Goal: Book appointment/travel/reservation

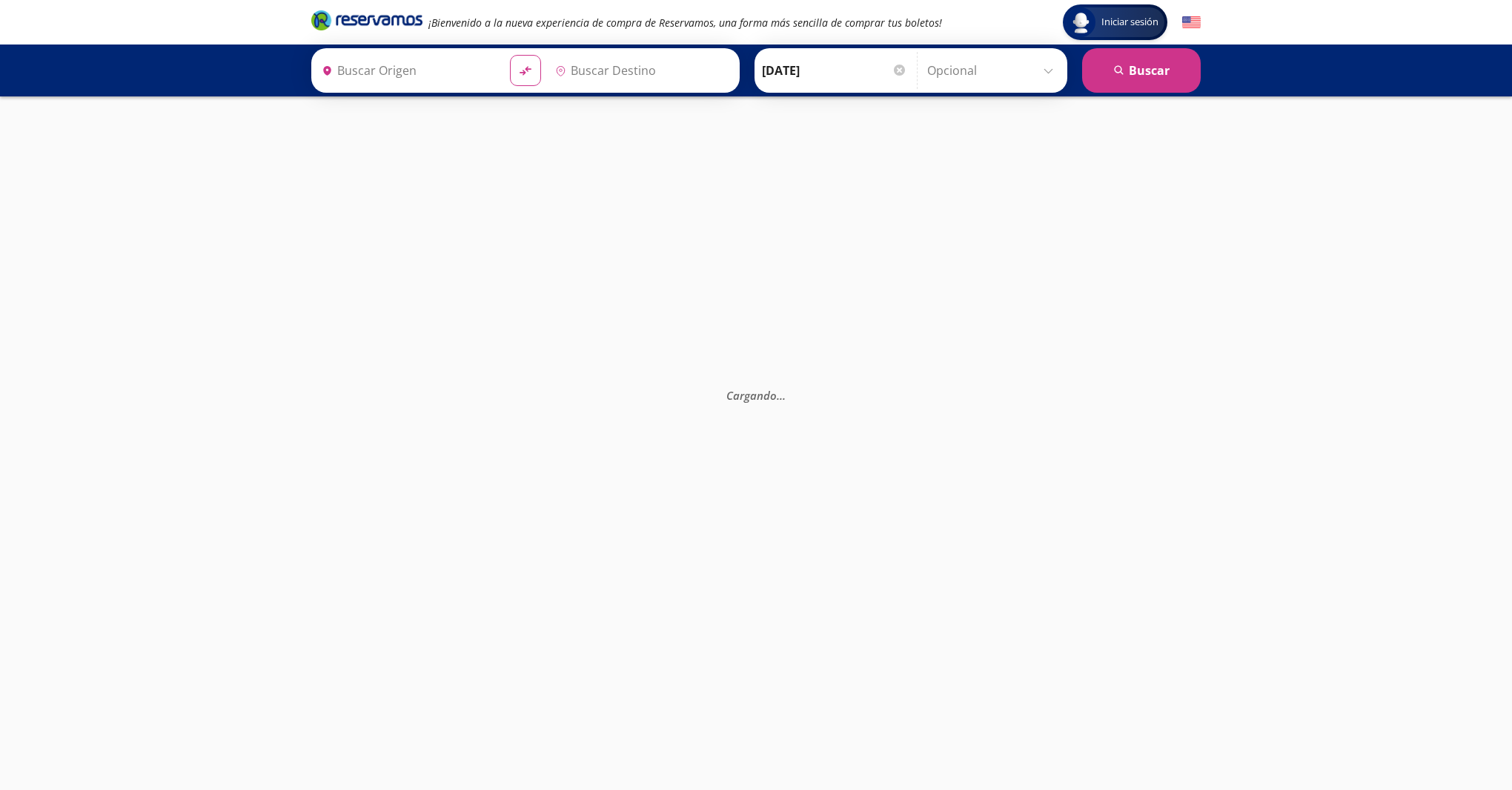
type input "[GEOGRAPHIC_DATA], [GEOGRAPHIC_DATA]"
type input "[GEOGRAPHIC_DATA][PERSON_NAME] ([GEOGRAPHIC_DATA]), [GEOGRAPHIC_DATA]"
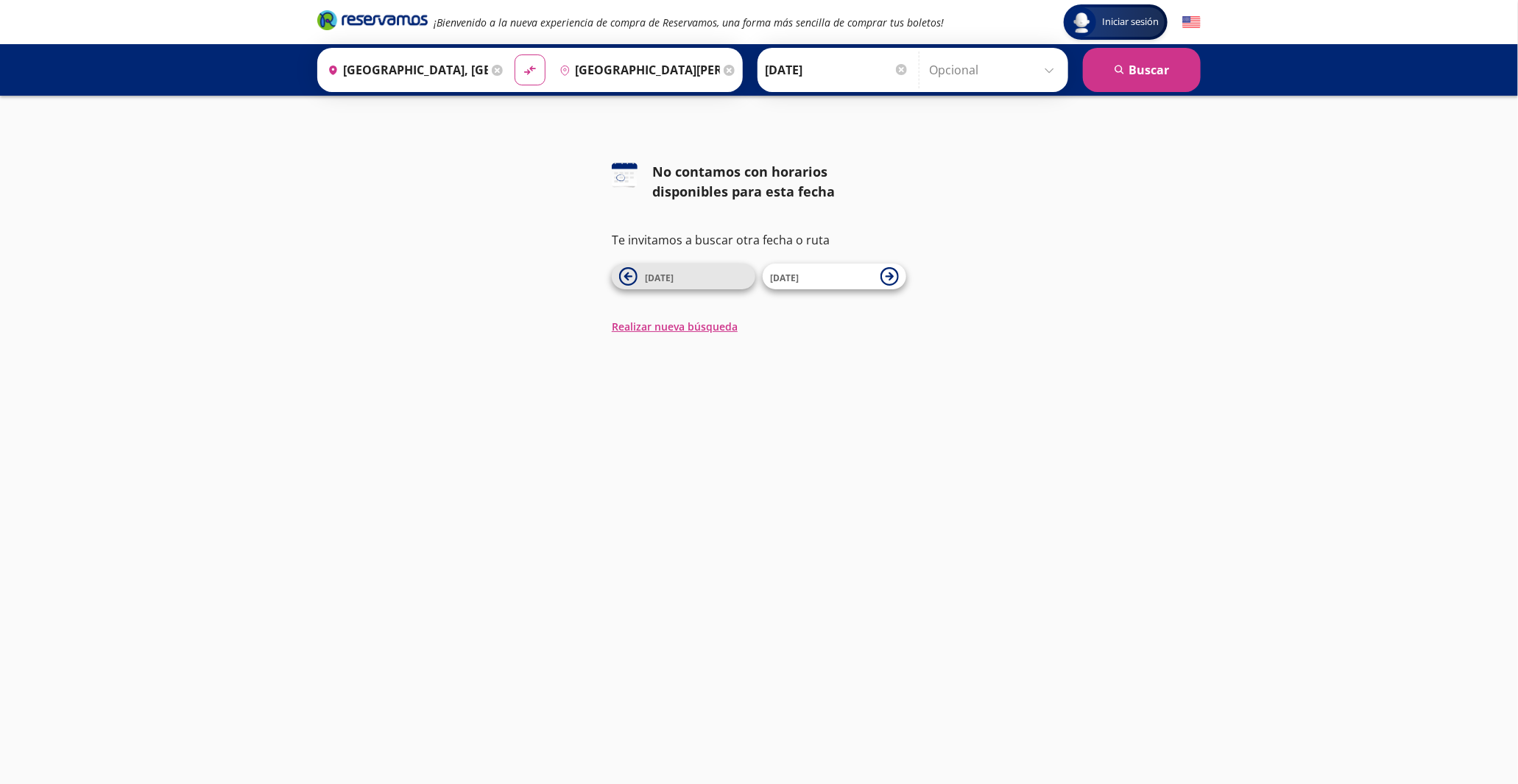
click at [635, 277] on icon at bounding box center [628, 277] width 19 height 19
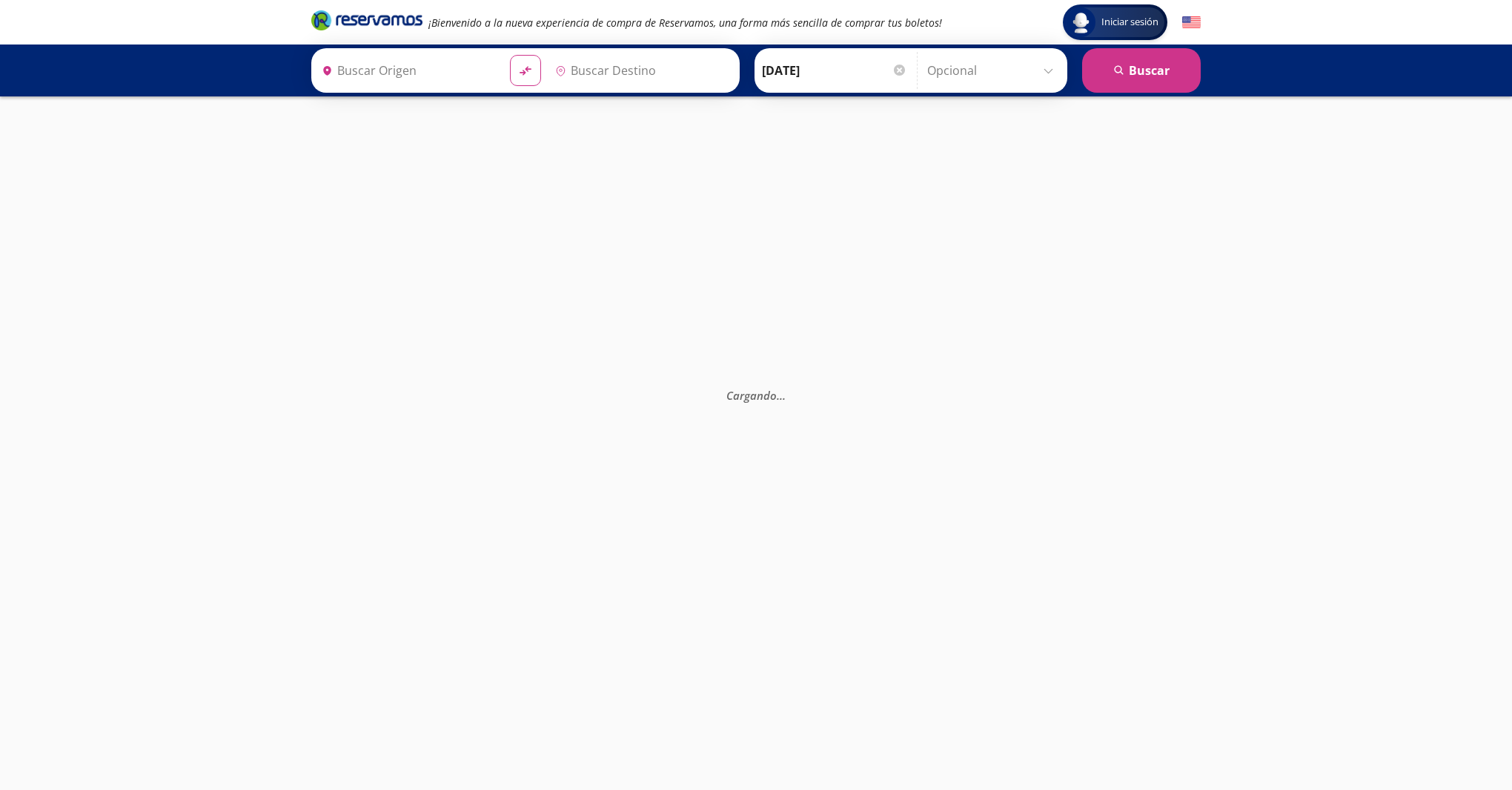
type input "[GEOGRAPHIC_DATA], [GEOGRAPHIC_DATA]"
type input "[GEOGRAPHIC_DATA][PERSON_NAME] ([GEOGRAPHIC_DATA]), [GEOGRAPHIC_DATA]"
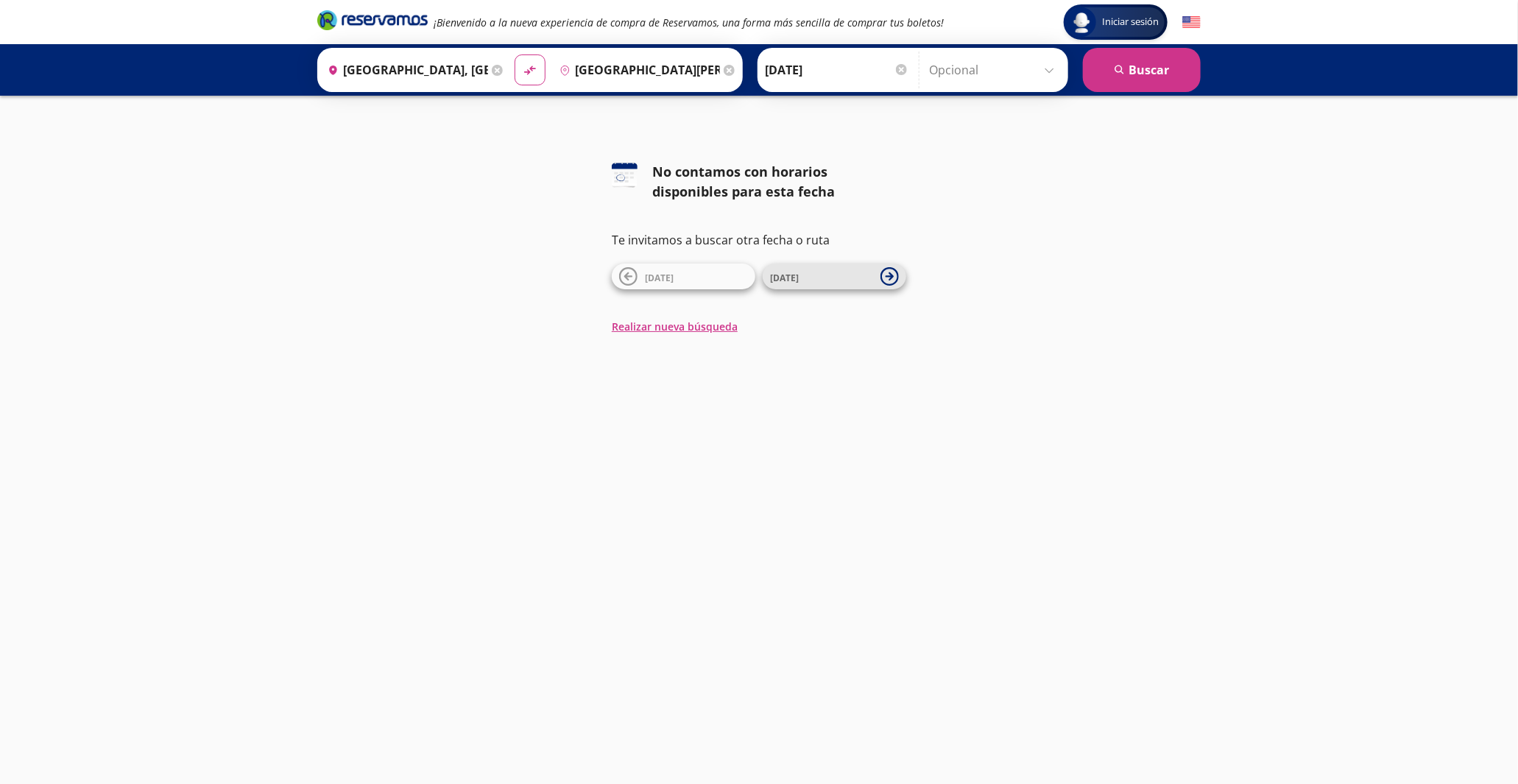
click at [890, 276] on icon at bounding box center [889, 276] width 8 height 8
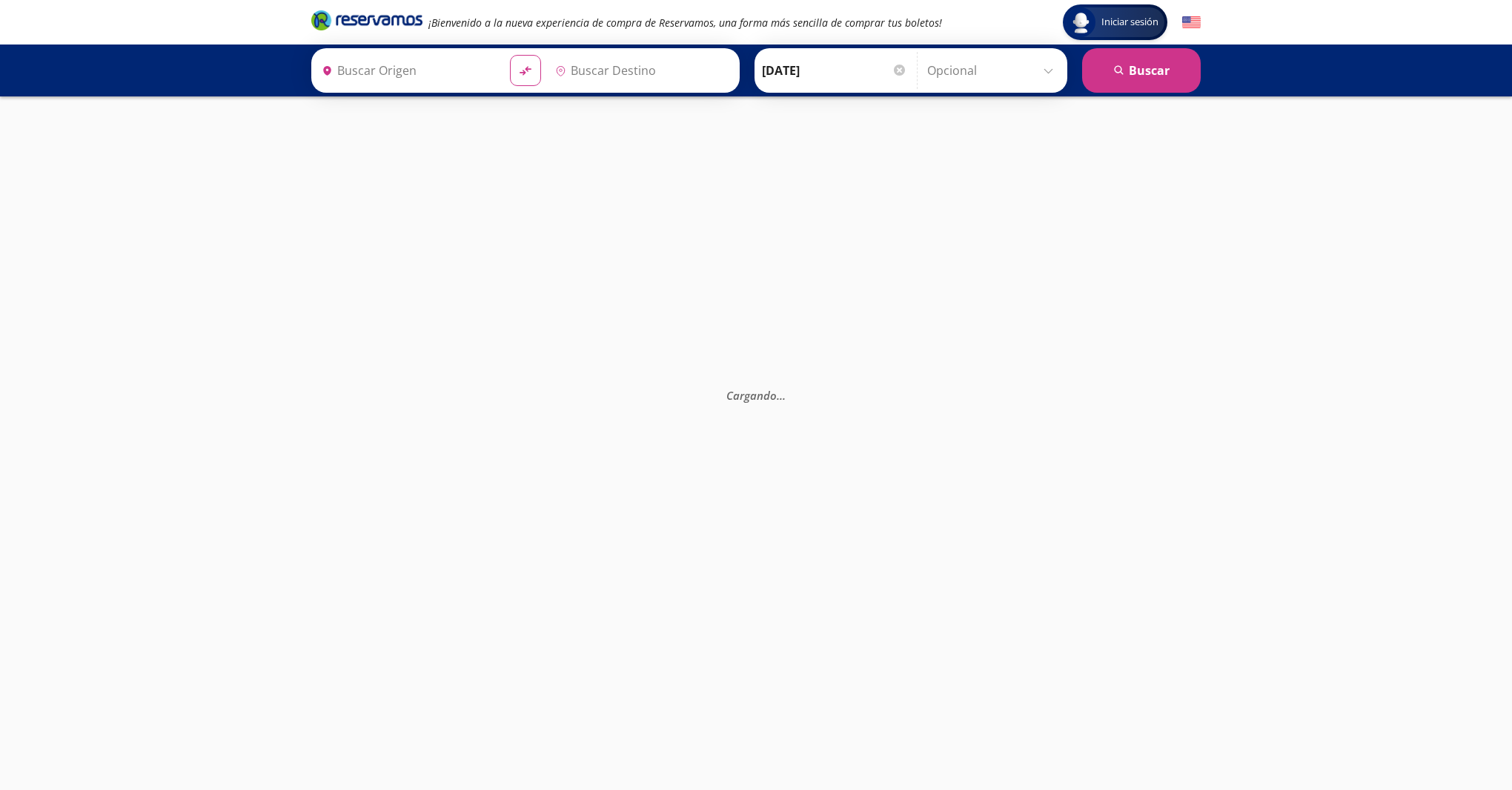
type input "[GEOGRAPHIC_DATA], [GEOGRAPHIC_DATA]"
type input "[GEOGRAPHIC_DATA][PERSON_NAME] ([GEOGRAPHIC_DATA]), [GEOGRAPHIC_DATA]"
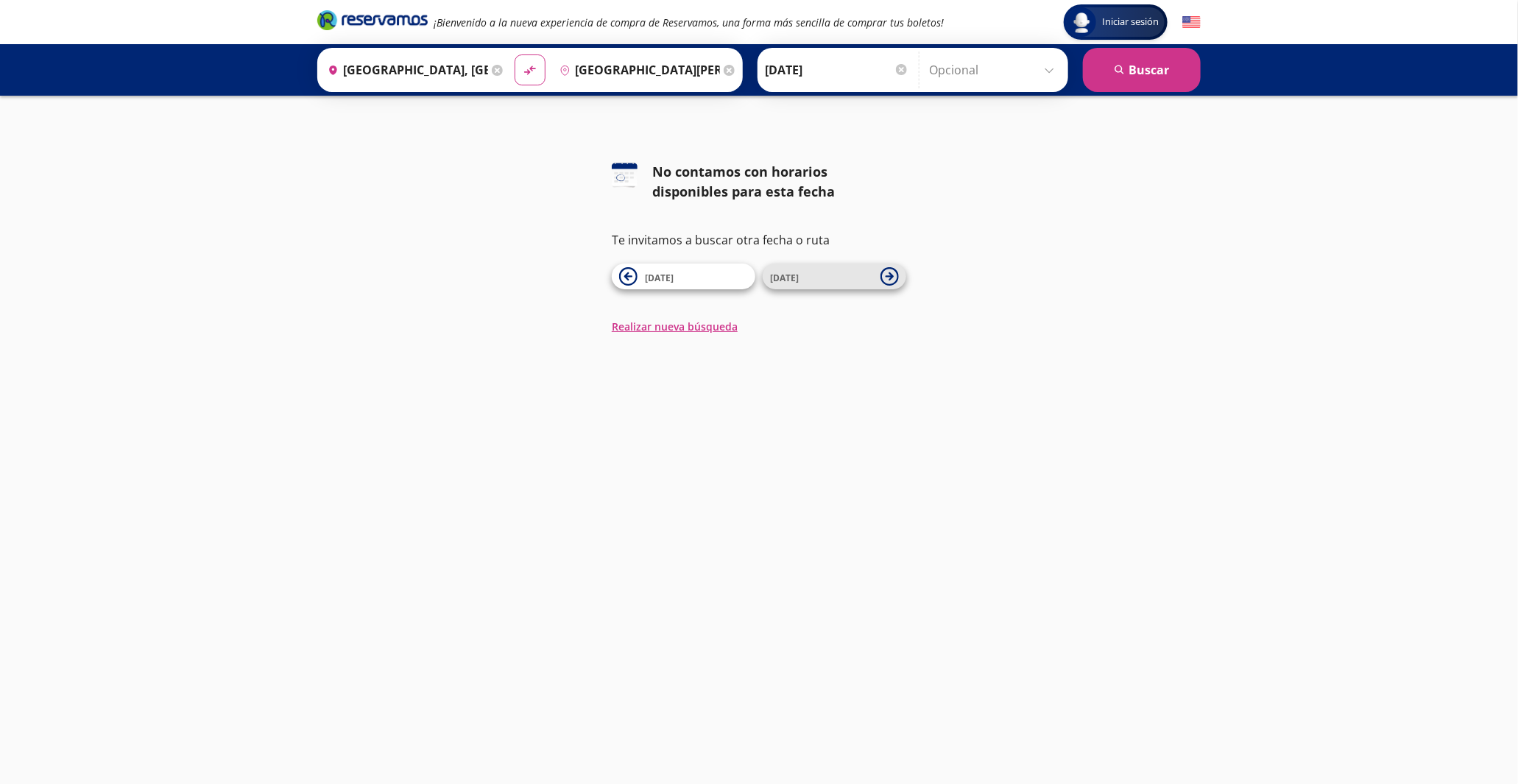
click at [810, 271] on span "[DATE]" at bounding box center [822, 277] width 103 height 18
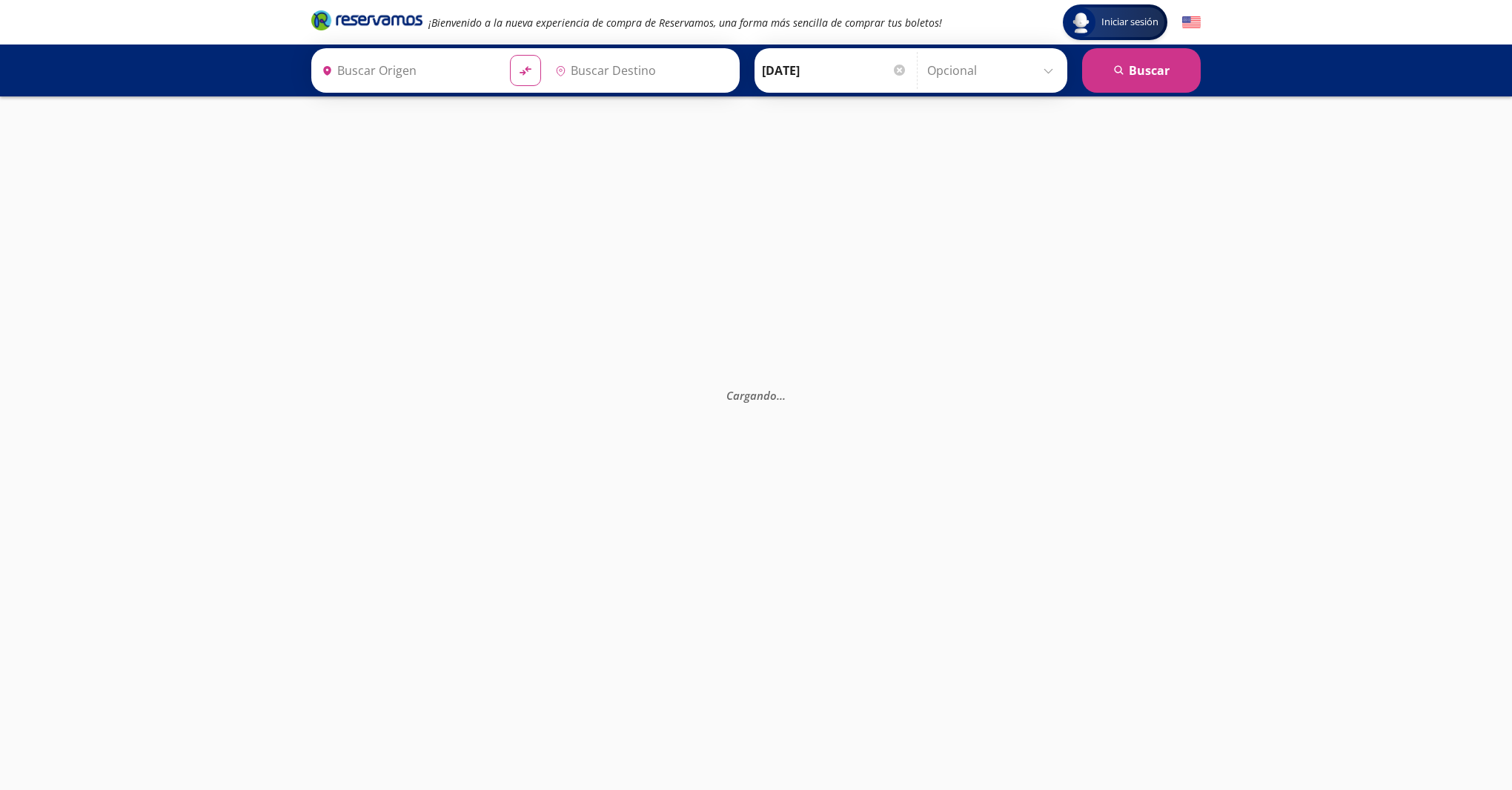
type input "[GEOGRAPHIC_DATA], [GEOGRAPHIC_DATA]"
type input "[GEOGRAPHIC_DATA][PERSON_NAME] ([GEOGRAPHIC_DATA]), [GEOGRAPHIC_DATA]"
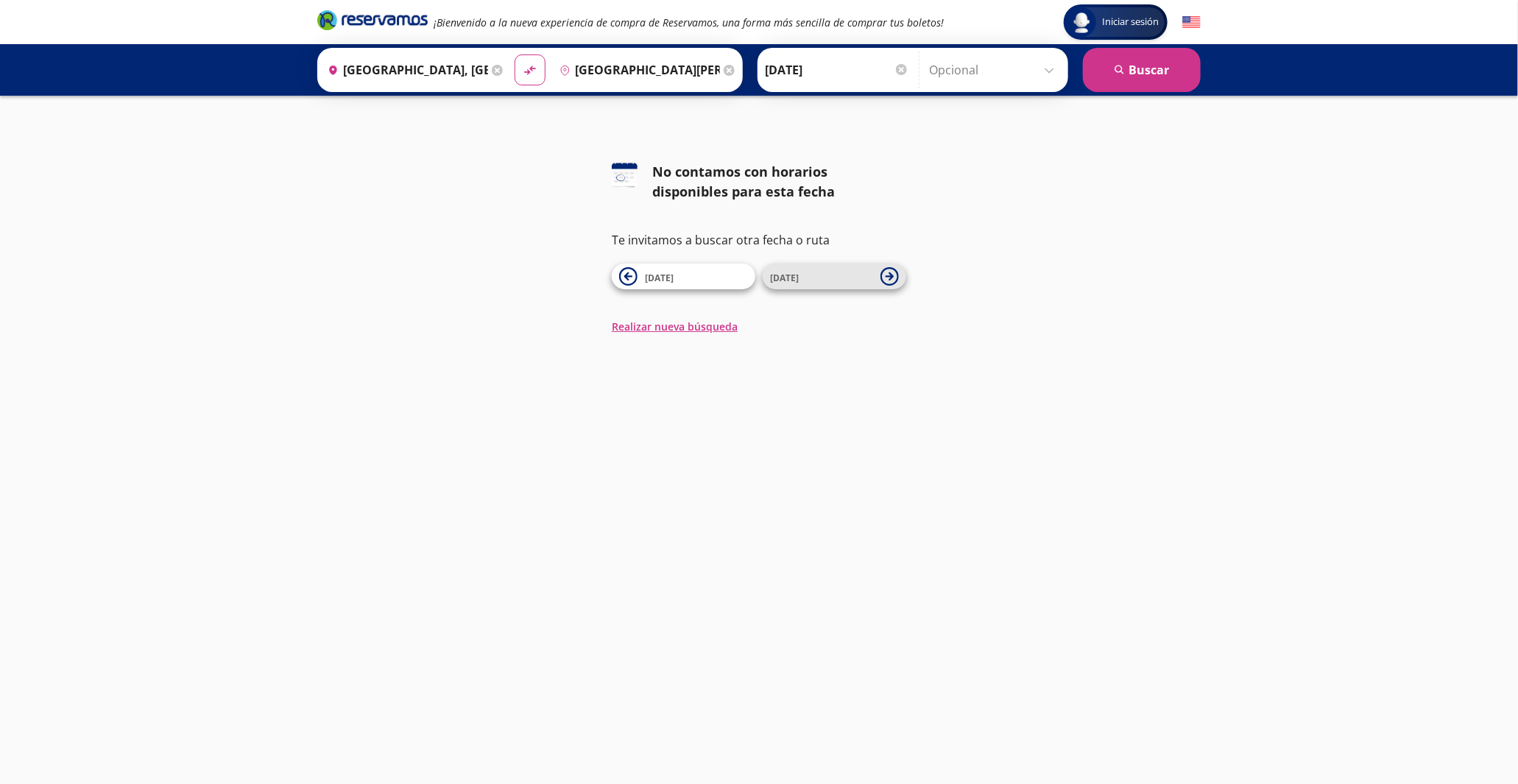
click at [862, 275] on span "14 Oct" at bounding box center [822, 277] width 103 height 18
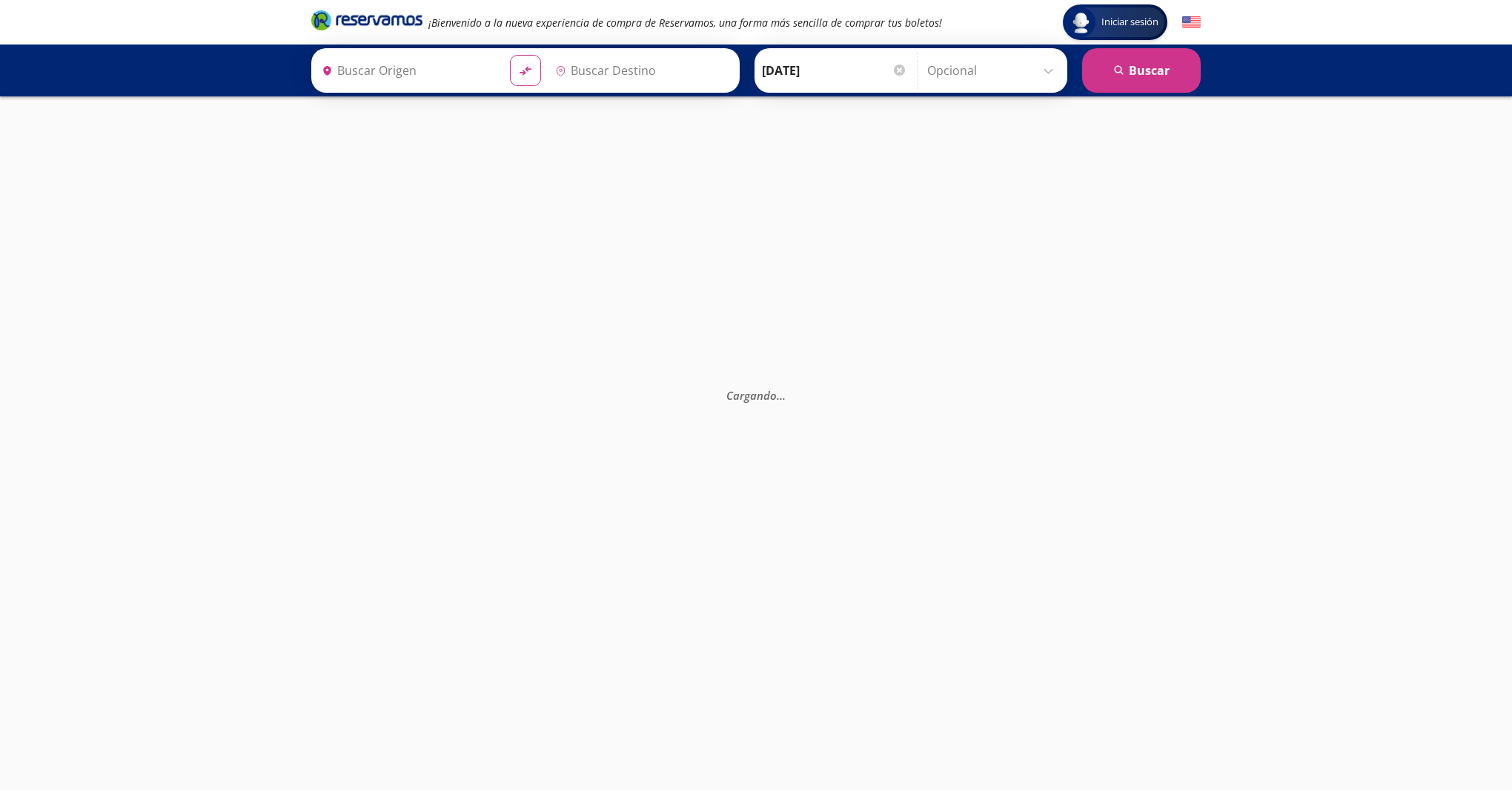
type input "[GEOGRAPHIC_DATA], [GEOGRAPHIC_DATA]"
type input "[GEOGRAPHIC_DATA][PERSON_NAME] ([GEOGRAPHIC_DATA]), [GEOGRAPHIC_DATA]"
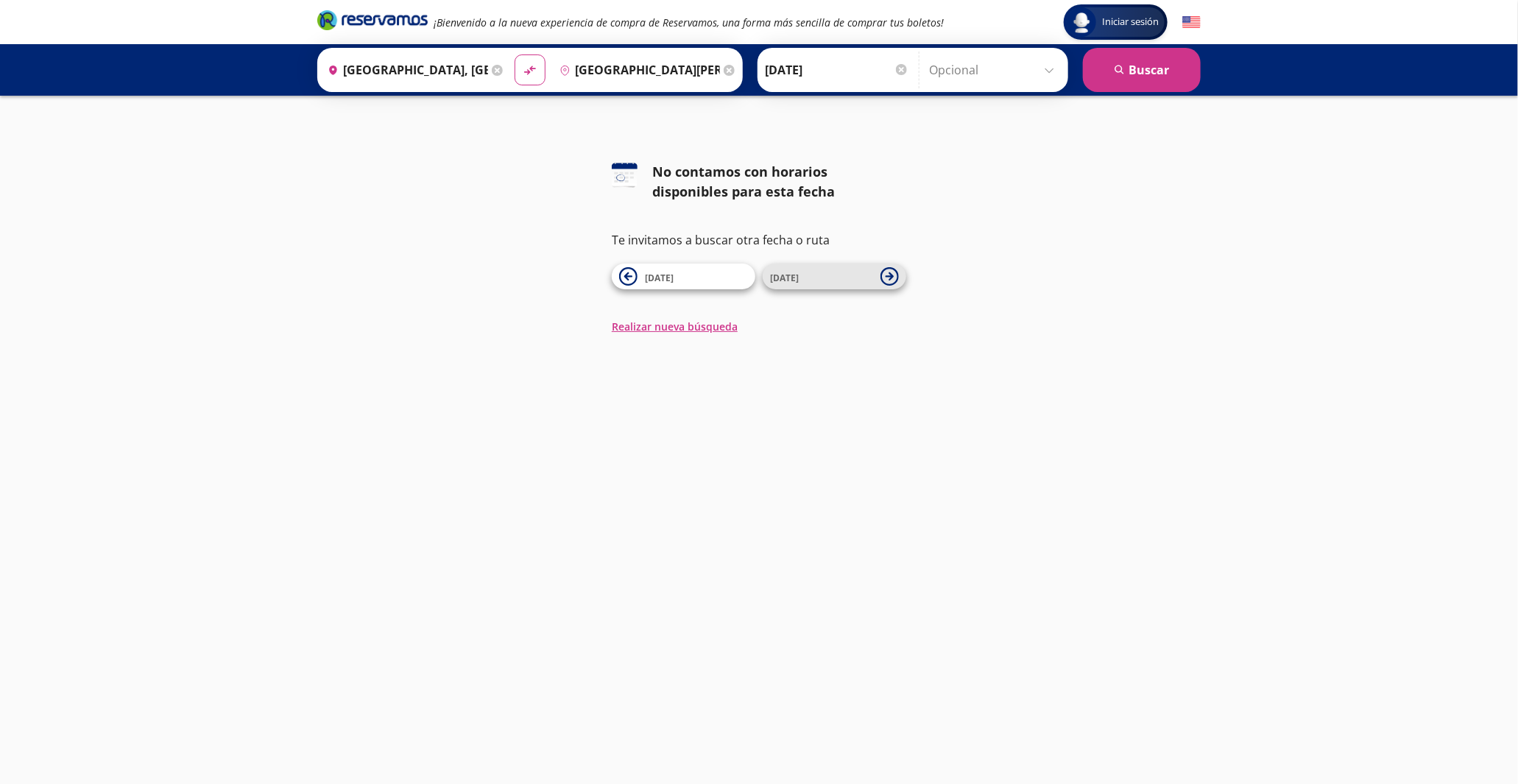
click at [886, 279] on icon at bounding box center [890, 277] width 19 height 19
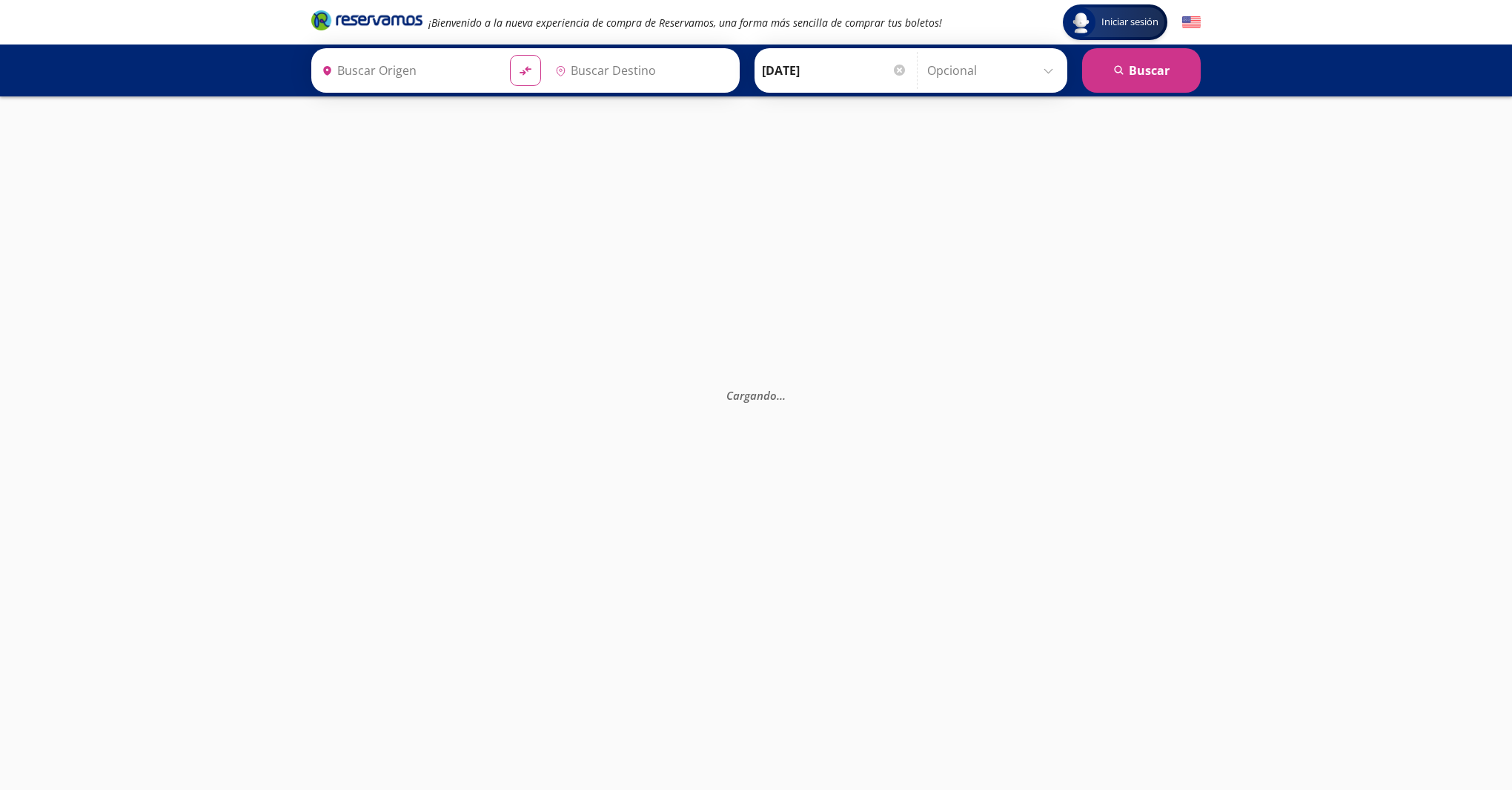
type input "[GEOGRAPHIC_DATA], [GEOGRAPHIC_DATA]"
type input "[GEOGRAPHIC_DATA][PERSON_NAME] ([GEOGRAPHIC_DATA]), [GEOGRAPHIC_DATA]"
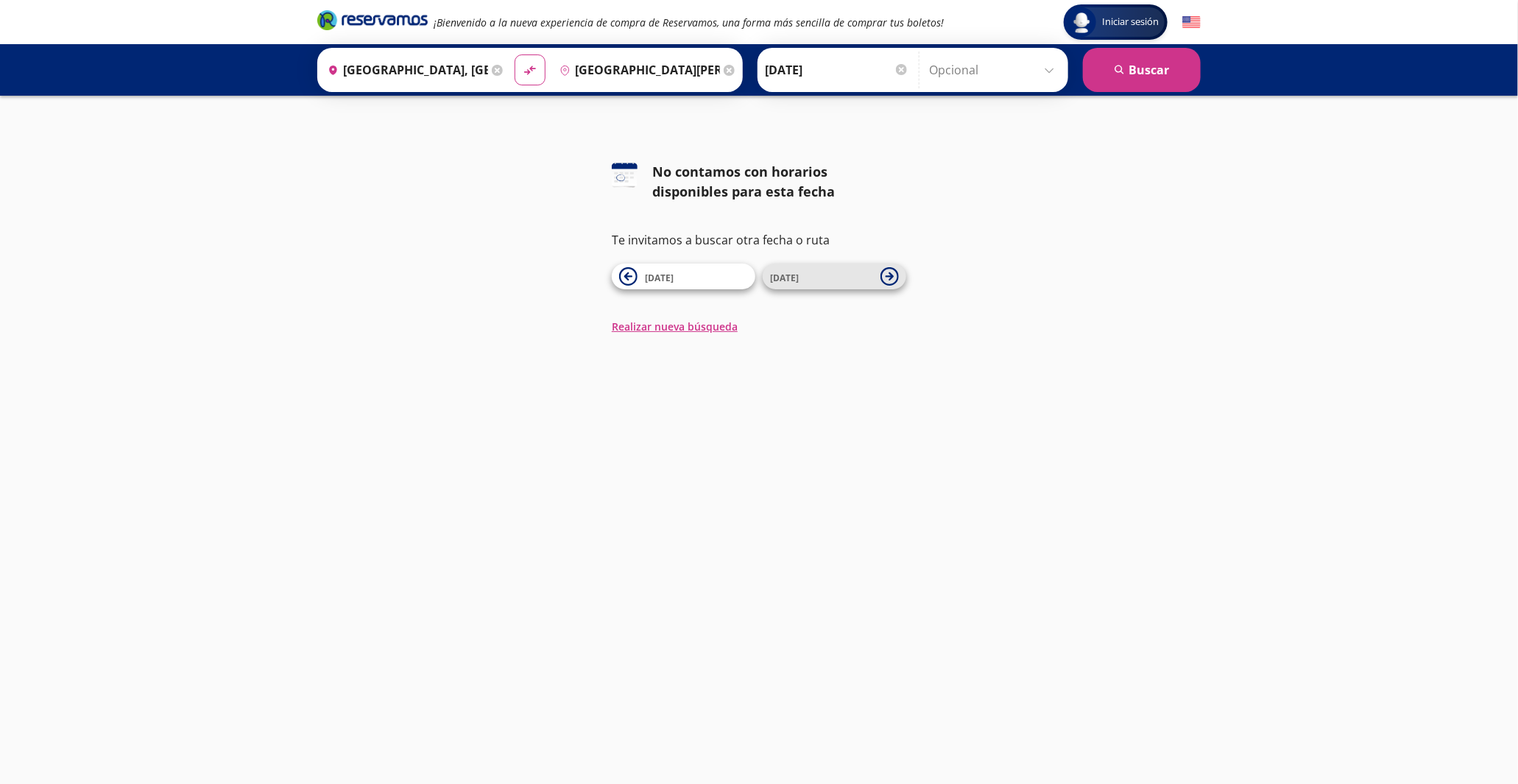
click at [879, 277] on button "16 Oct" at bounding box center [834, 276] width 144 height 26
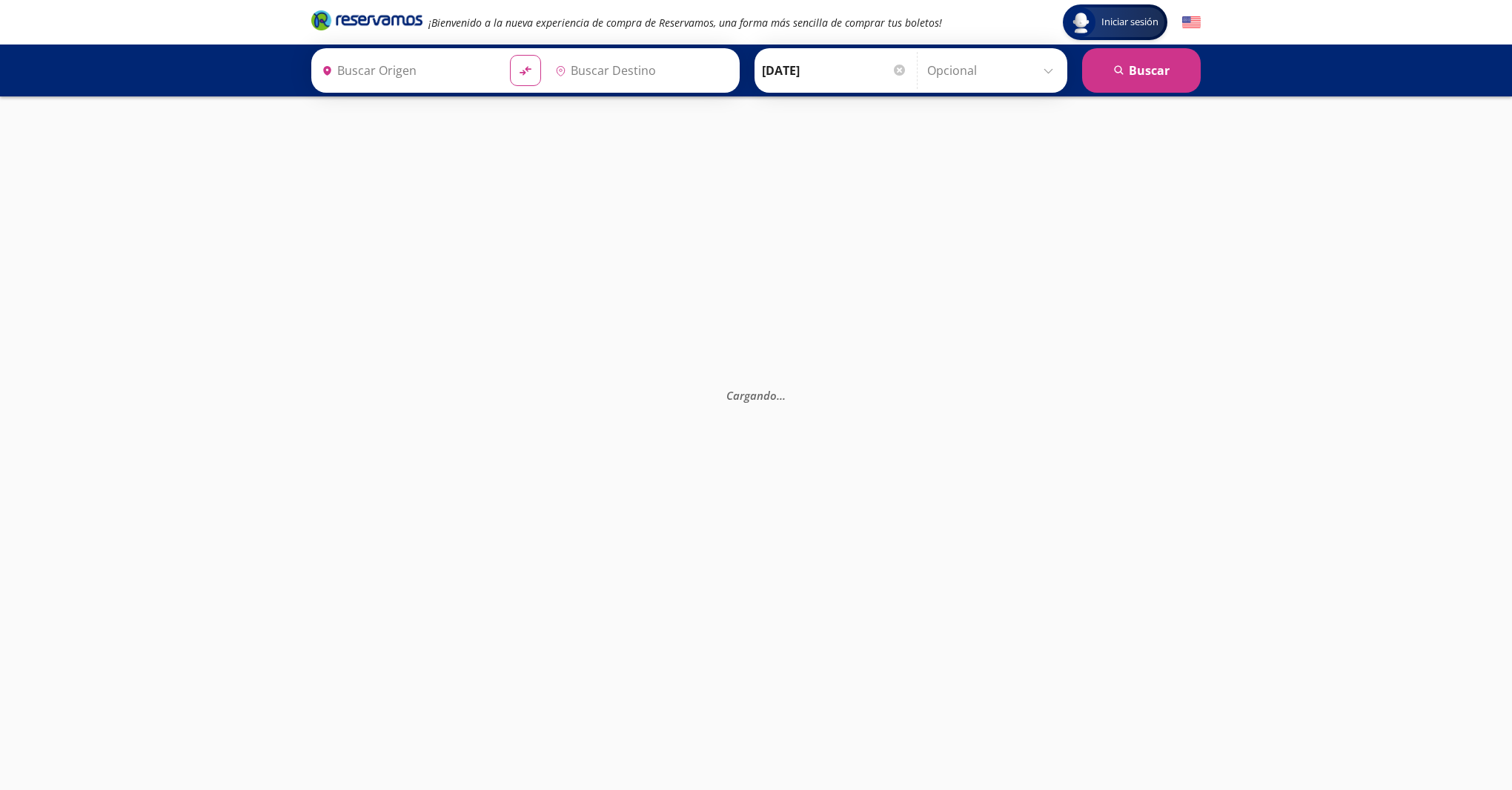
type input "[GEOGRAPHIC_DATA][PERSON_NAME] ([GEOGRAPHIC_DATA]), [GEOGRAPHIC_DATA]"
type input "[GEOGRAPHIC_DATA], [GEOGRAPHIC_DATA]"
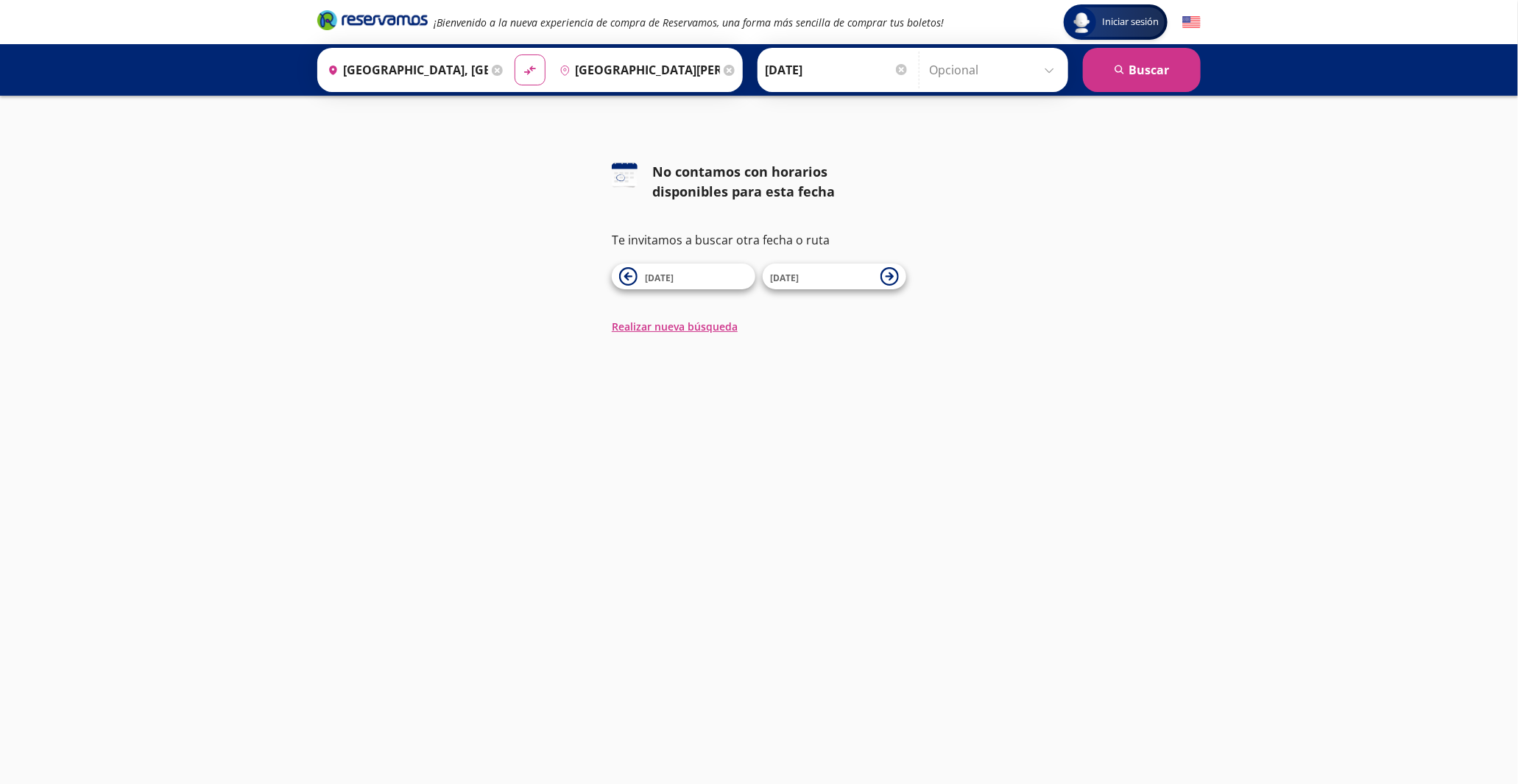
click at [879, 277] on button "17 Oct" at bounding box center [834, 276] width 144 height 26
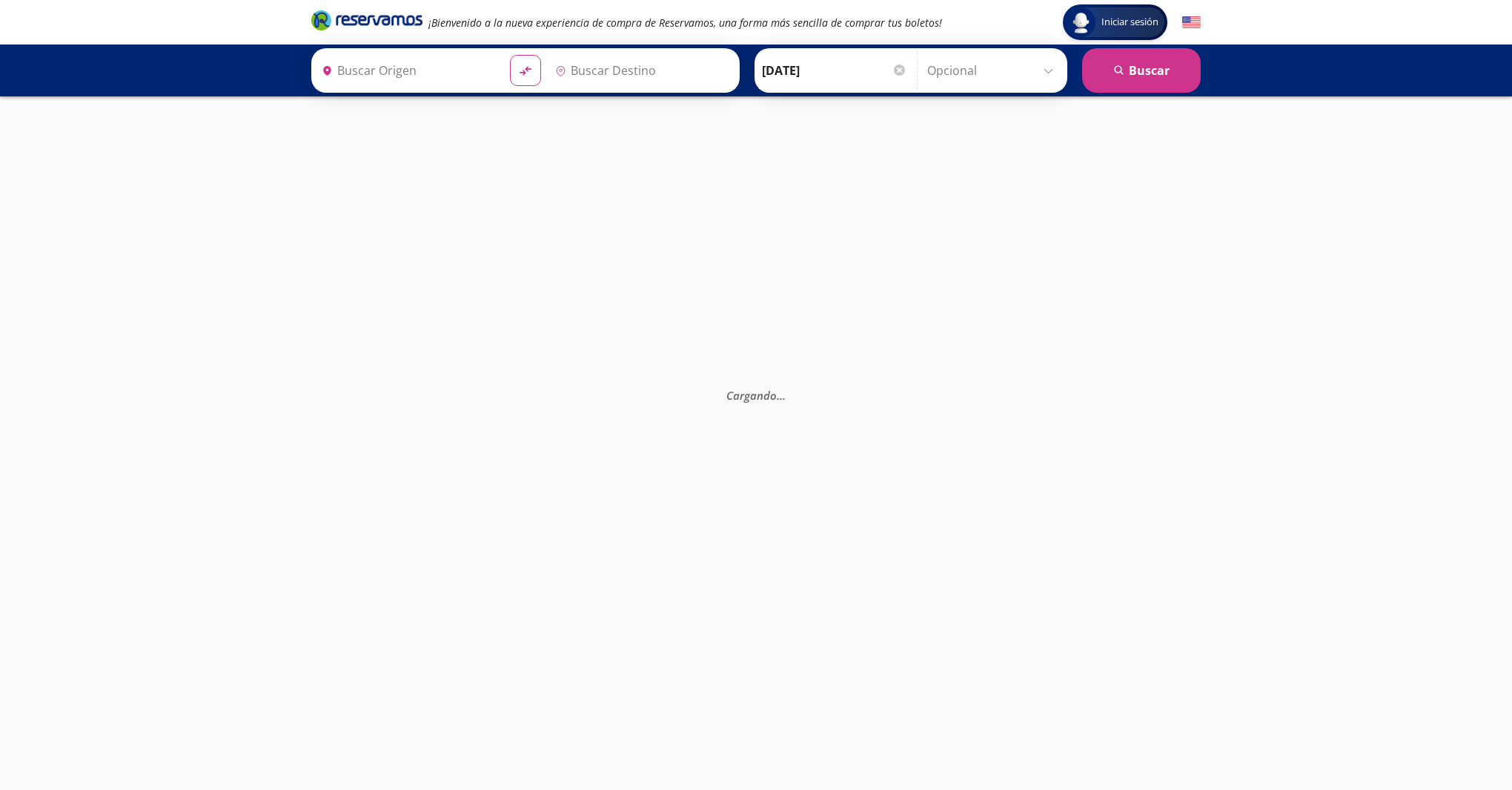
type input "[GEOGRAPHIC_DATA], [GEOGRAPHIC_DATA]"
type input "[GEOGRAPHIC_DATA][PERSON_NAME] ([GEOGRAPHIC_DATA]), [GEOGRAPHIC_DATA]"
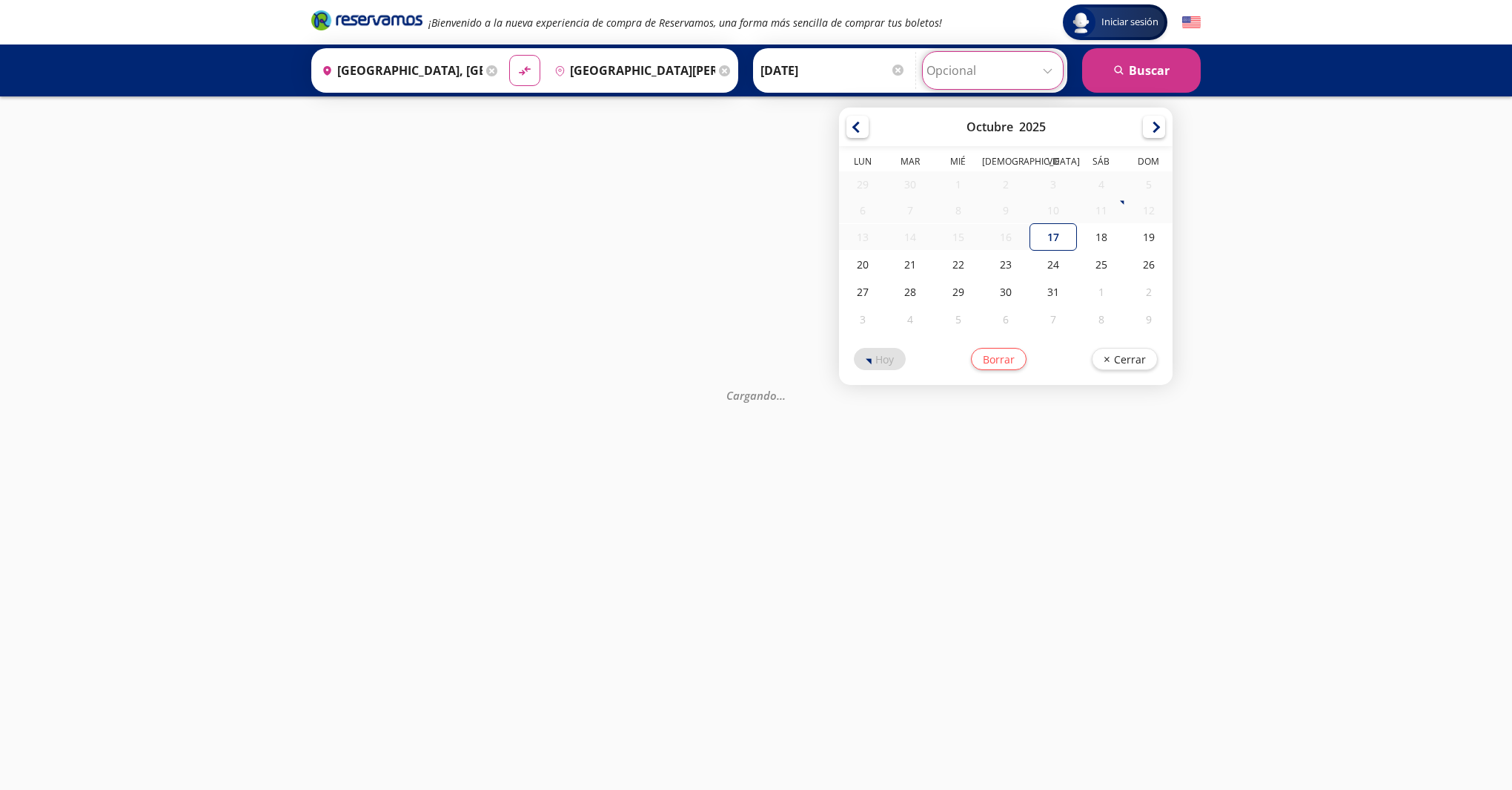
click at [1052, 75] on input "Opcional" at bounding box center [993, 70] width 133 height 37
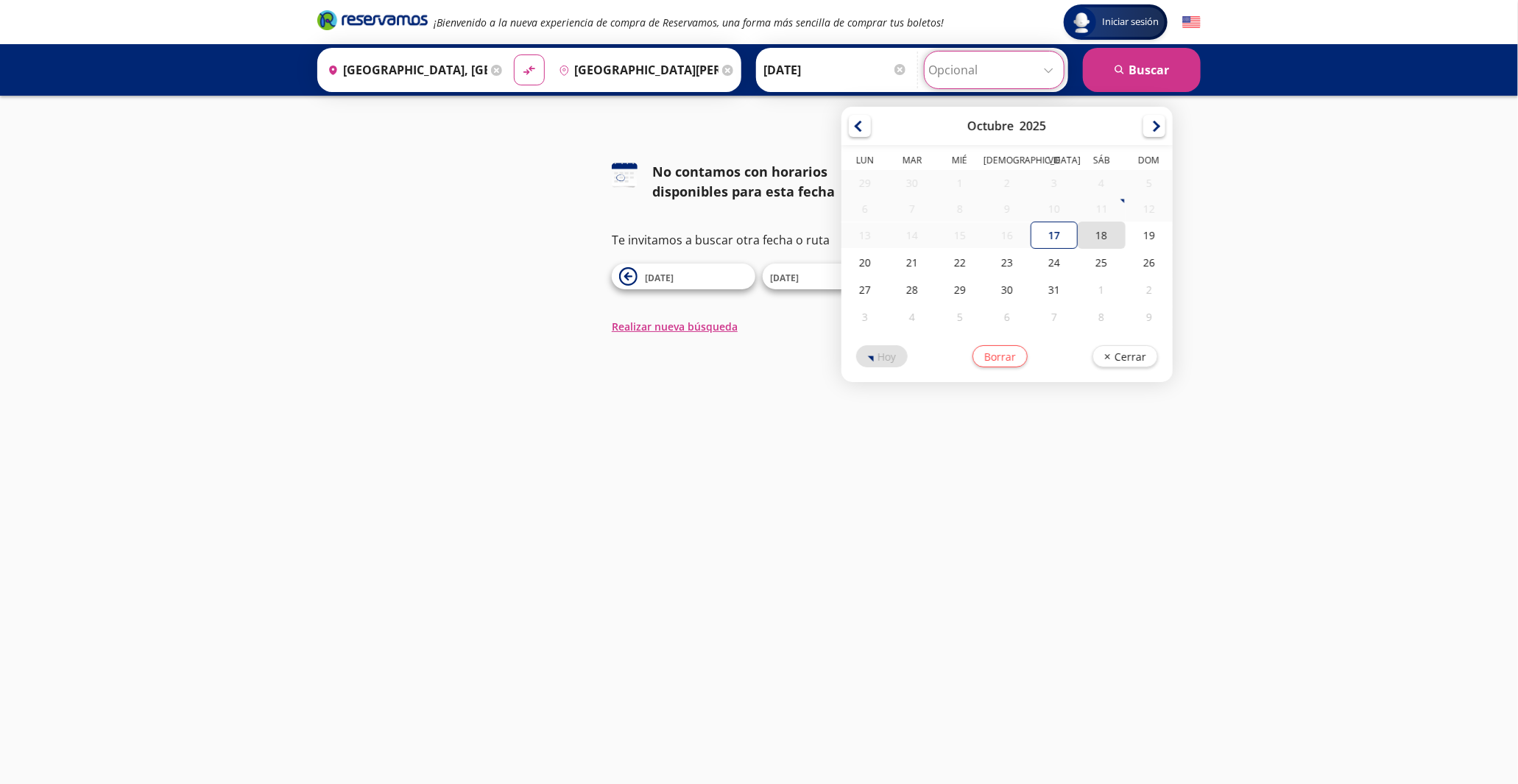
click at [1094, 238] on div "18" at bounding box center [1101, 235] width 47 height 27
type input "18-Oct-25"
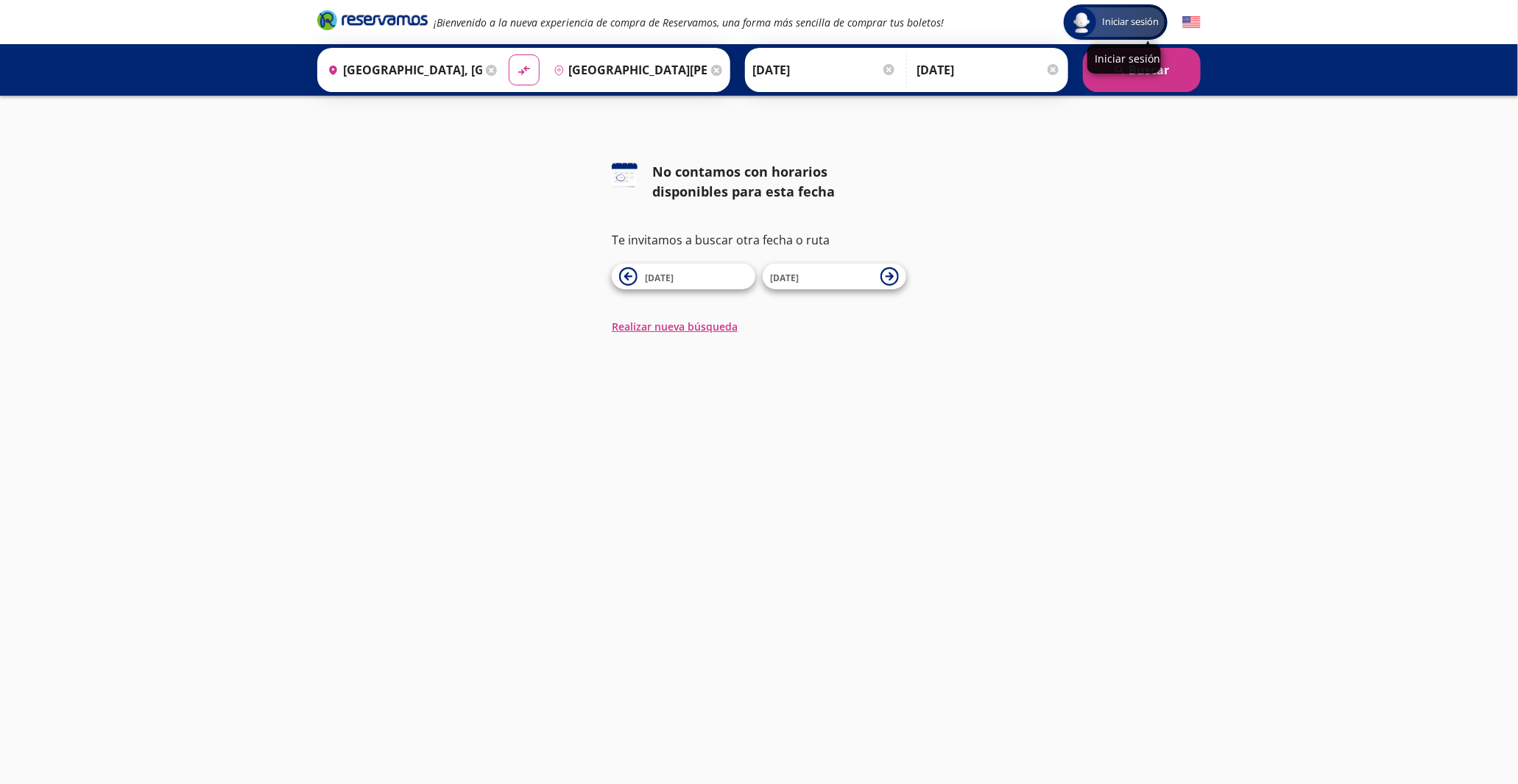
click at [1122, 18] on span "Iniciar sesión" at bounding box center [1130, 22] width 68 height 15
